Goal: Find contact information: Find contact information

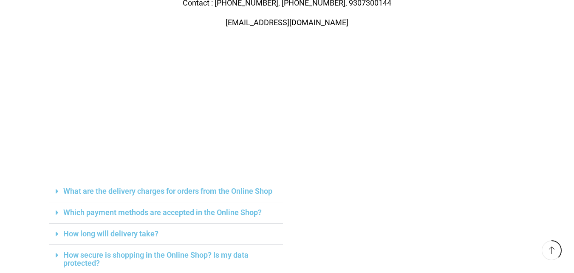
scroll to position [85, 0]
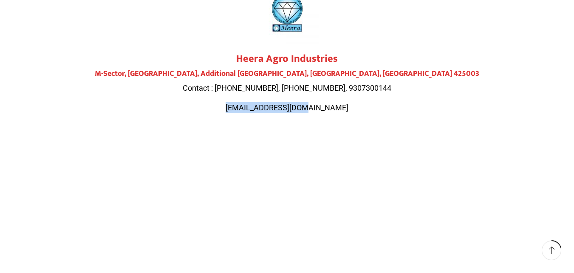
drag, startPoint x: 244, startPoint y: 100, endPoint x: 298, endPoint y: 93, distance: 54.9
click at [365, 107] on div "Heera Agro Industries M-Sector, [GEOGRAPHIC_DATA] Contact : [PHONE_NUMBER], [PH…" at bounding box center [287, 83] width 476 height 60
copy span "[EMAIL_ADDRESS][DOMAIN_NAME]"
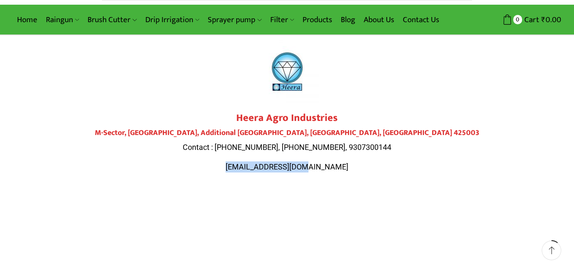
scroll to position [0, 0]
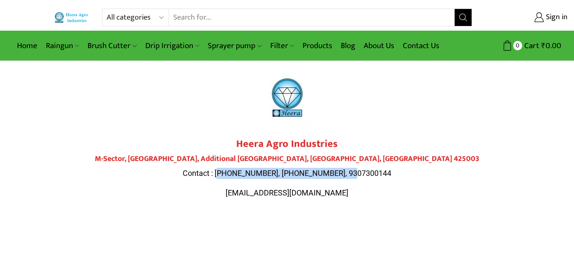
drag, startPoint x: 238, startPoint y: 170, endPoint x: 376, endPoint y: 171, distance: 138.6
click at [376, 171] on p "Contact : [PHONE_NUMBER], [PHONE_NUMBER], 9307300144" at bounding box center [287, 173] width 476 height 11
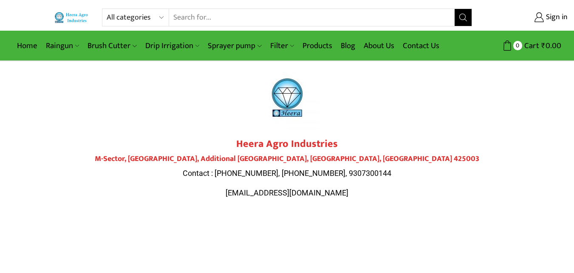
click at [336, 164] on h4 "M-Sector, [GEOGRAPHIC_DATA], Additional [GEOGRAPHIC_DATA], [GEOGRAPHIC_DATA], […" at bounding box center [287, 158] width 476 height 9
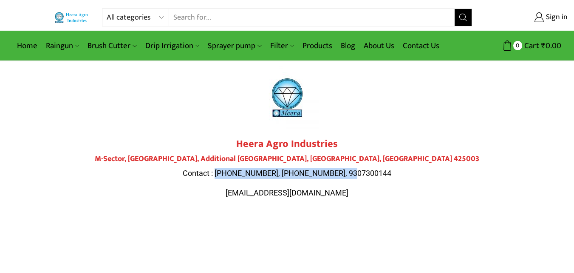
drag, startPoint x: 237, startPoint y: 172, endPoint x: 375, endPoint y: 168, distance: 137.8
click at [375, 168] on p "Contact : [PHONE_NUMBER], [PHONE_NUMBER], 9307300144" at bounding box center [287, 173] width 476 height 11
copy span "9284000511, 9307300143, 9307300144"
click at [312, 41] on link "Products" at bounding box center [317, 46] width 38 height 20
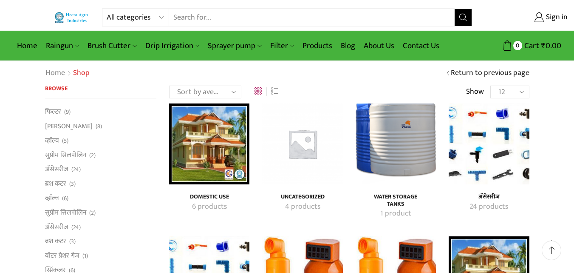
scroll to position [128, 0]
